Goal: Transaction & Acquisition: Book appointment/travel/reservation

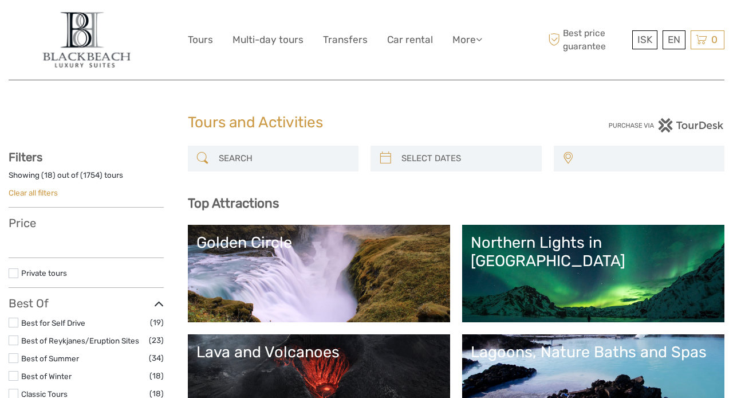
select select
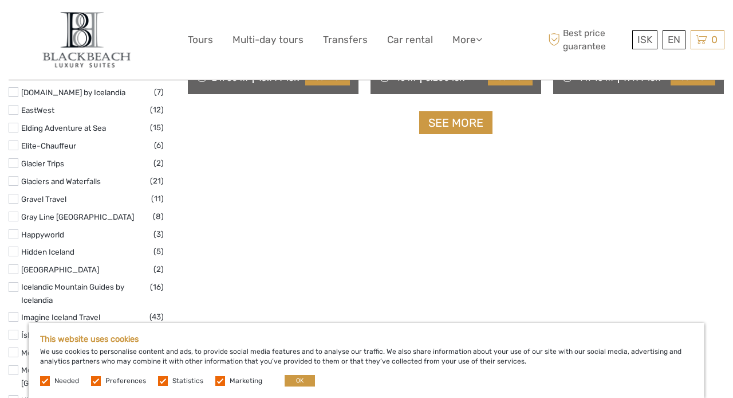
scroll to position [1573, 0]
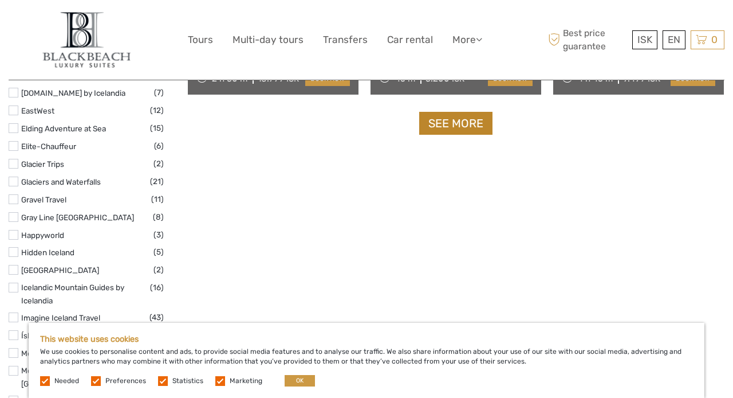
click at [459, 127] on link "See more" at bounding box center [455, 123] width 73 height 23
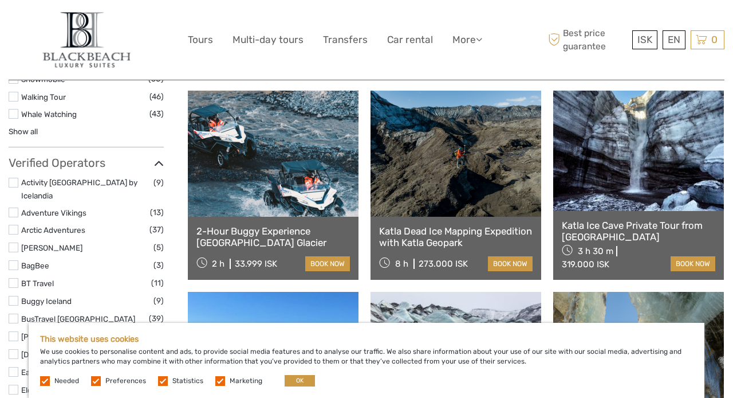
scroll to position [1308, 0]
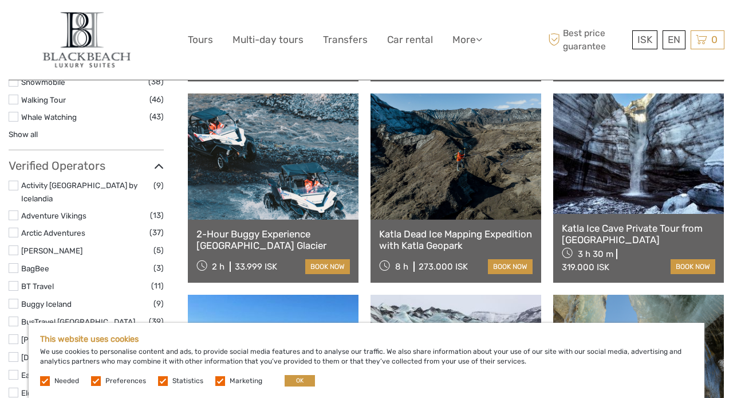
click at [268, 190] on link at bounding box center [273, 156] width 171 height 126
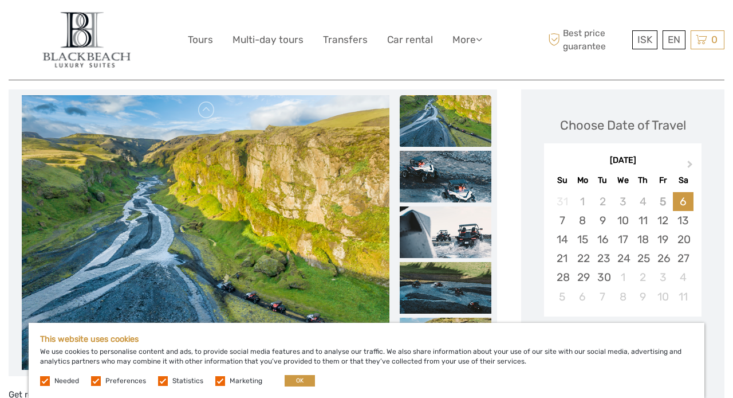
scroll to position [137, 0]
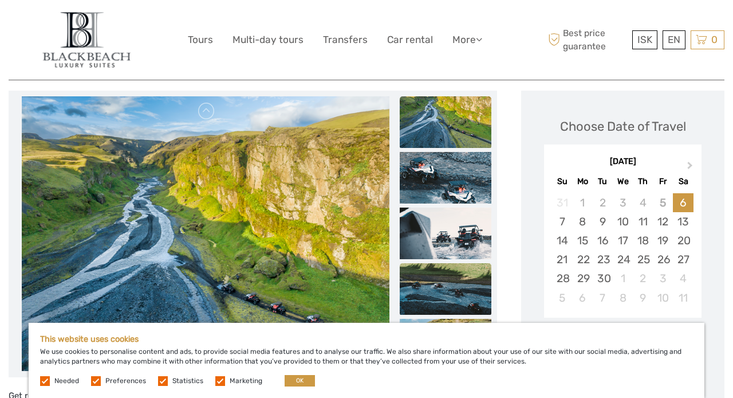
click at [447, 295] on img at bounding box center [446, 289] width 92 height 52
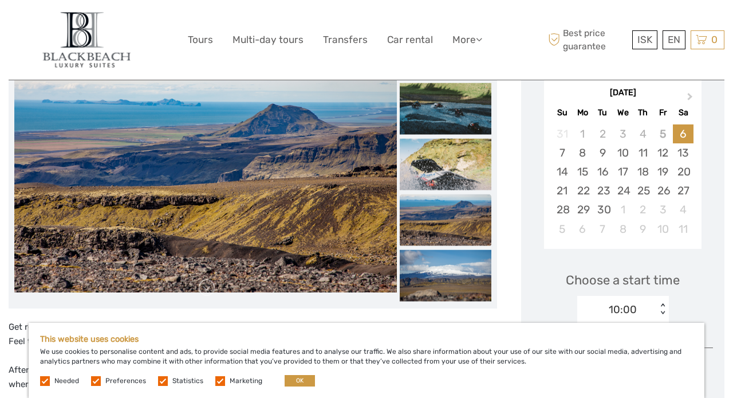
scroll to position [207, 0]
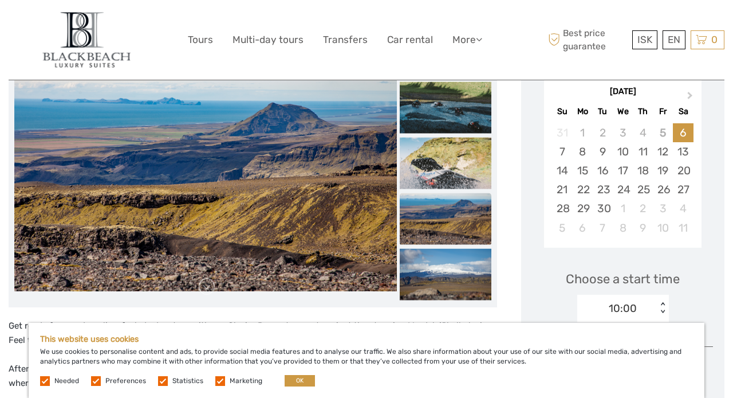
click at [426, 230] on img at bounding box center [446, 218] width 92 height 52
click at [435, 269] on img at bounding box center [446, 274] width 92 height 52
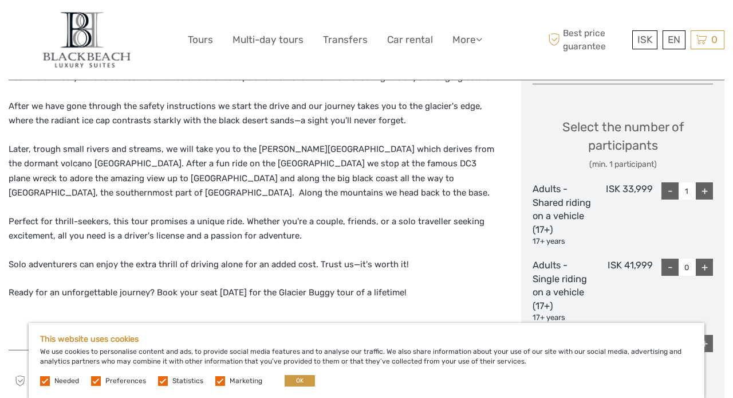
scroll to position [0, 0]
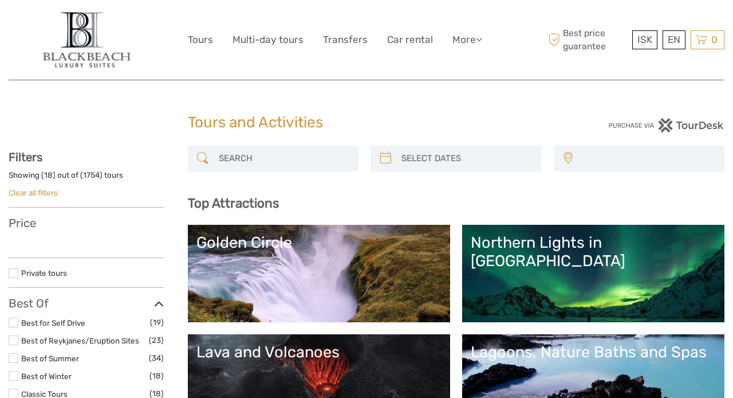
select select
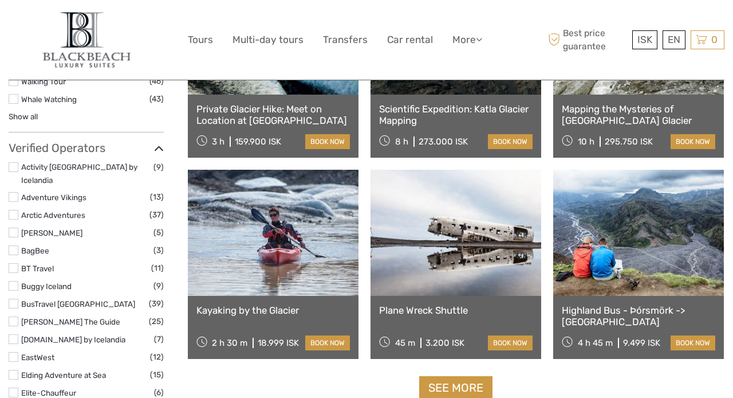
select select
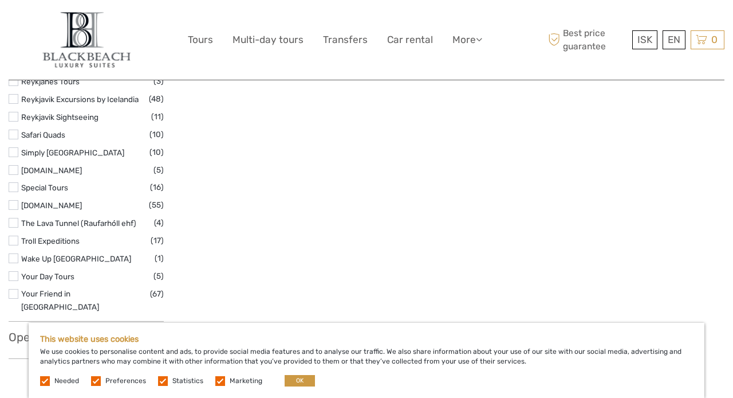
scroll to position [1912, 0]
